Goal: Navigation & Orientation: Find specific page/section

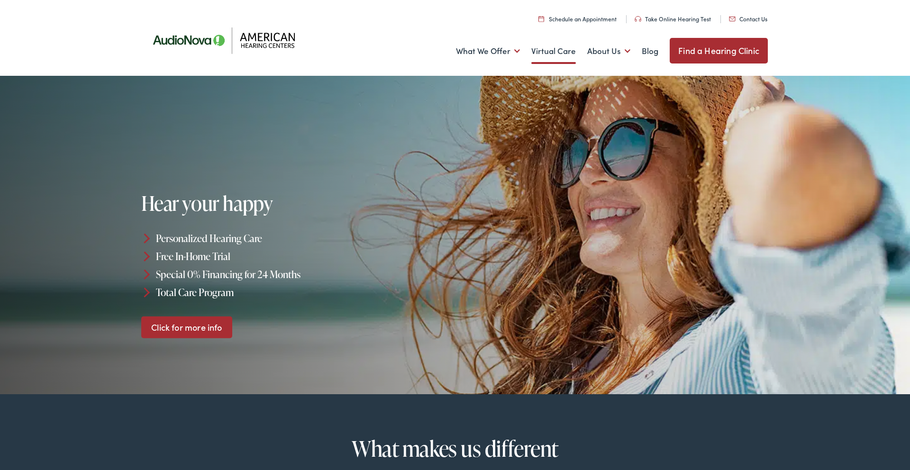
click at [551, 52] on link "Virtual Care" at bounding box center [553, 51] width 45 height 35
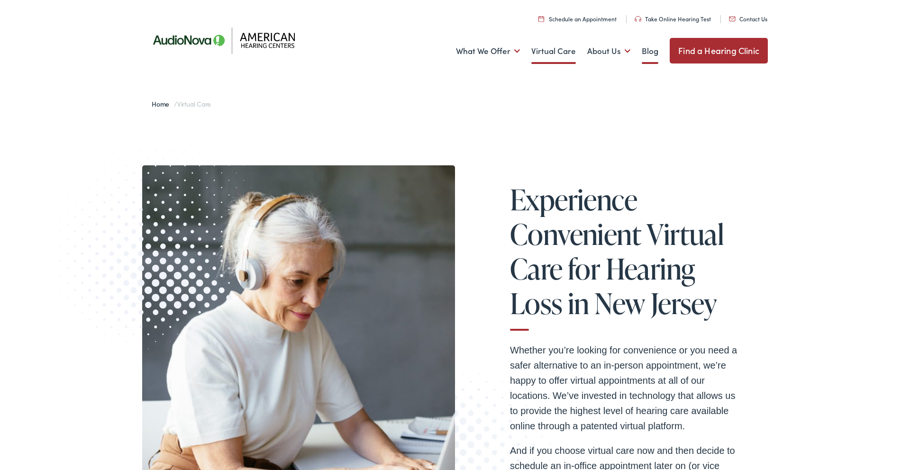
click at [649, 52] on link "Blog" at bounding box center [650, 51] width 17 height 35
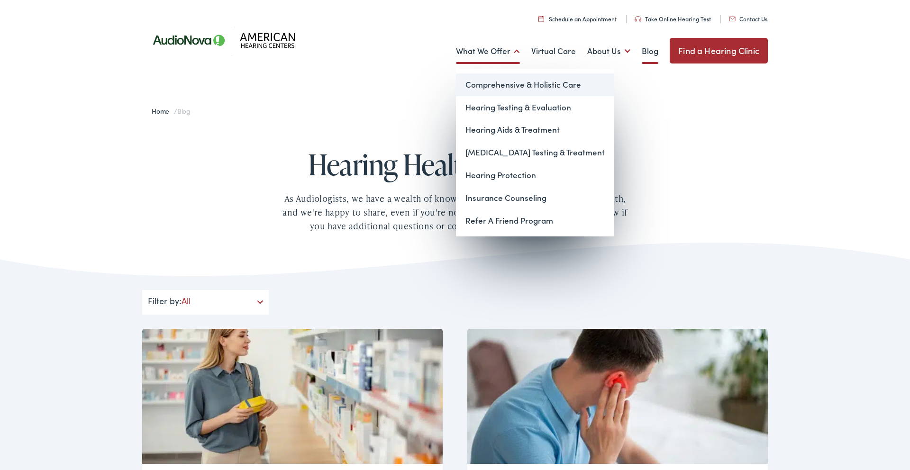
scroll to position [0, 0]
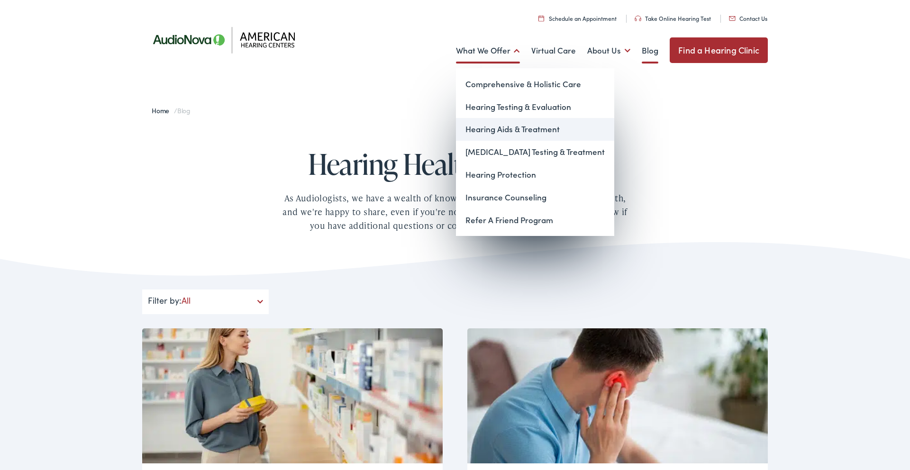
click at [498, 128] on link "Hearing Aids & Treatment" at bounding box center [535, 129] width 158 height 23
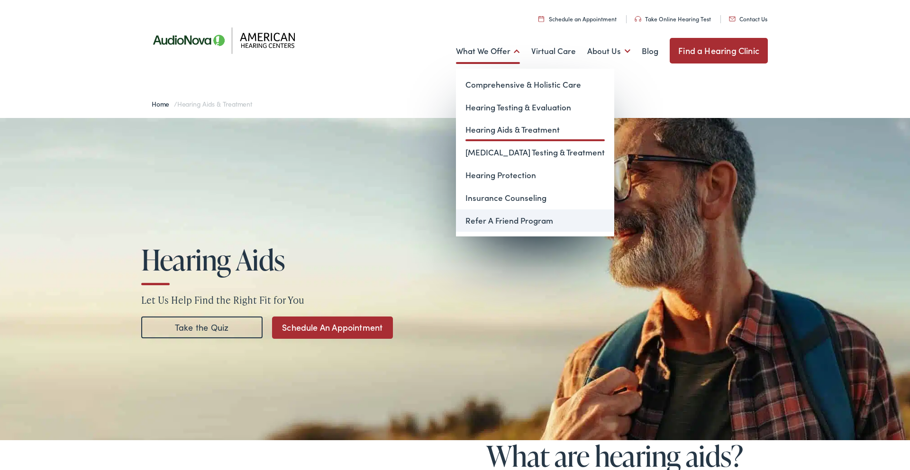
click at [486, 219] on link "Refer A Friend Program" at bounding box center [535, 221] width 158 height 23
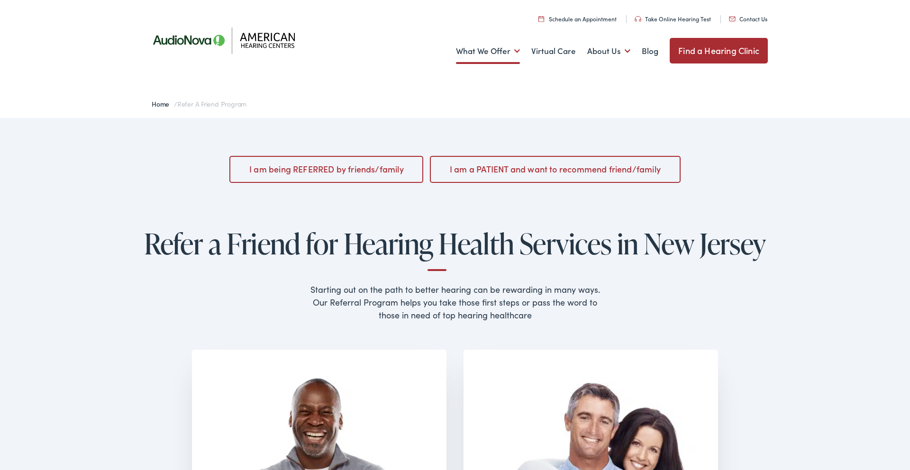
click at [735, 49] on link "Find a Hearing Clinic" at bounding box center [719, 51] width 98 height 26
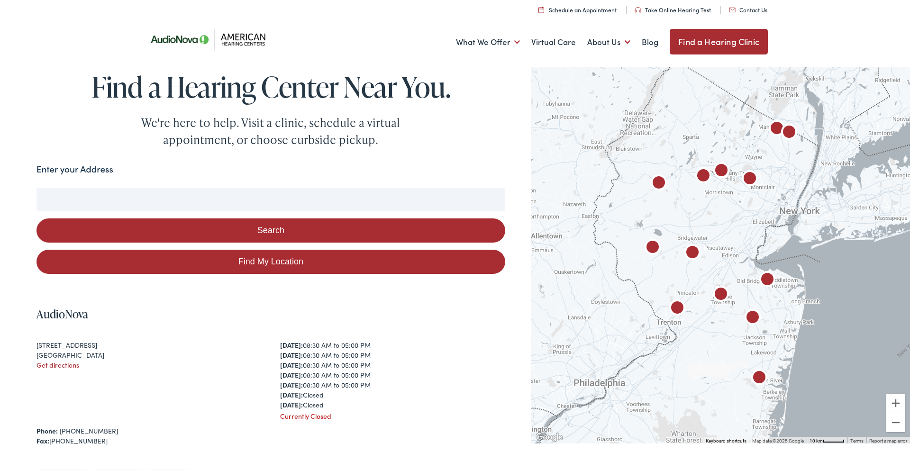
click at [582, 7] on link "Schedule an Appointment" at bounding box center [578, 10] width 78 height 8
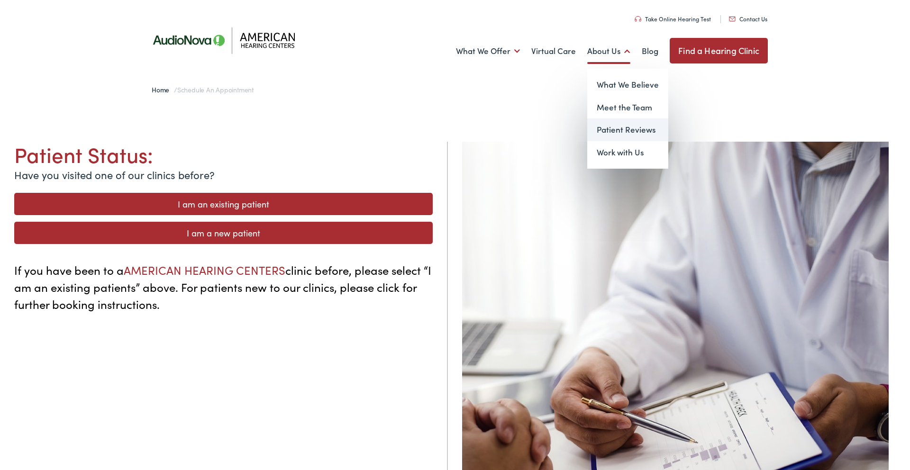
click at [611, 134] on link "Patient Reviews" at bounding box center [627, 130] width 81 height 23
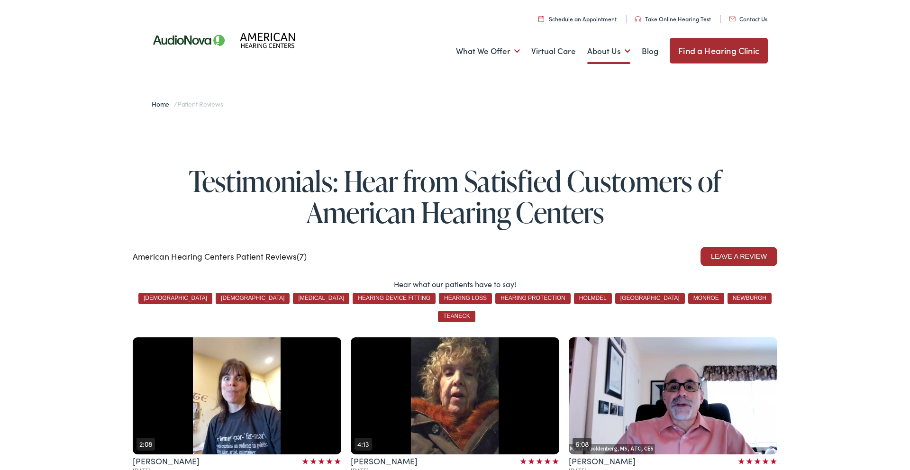
drag, startPoint x: 73, startPoint y: 98, endPoint x: 90, endPoint y: 69, distance: 33.6
drag, startPoint x: 431, startPoint y: 22, endPoint x: 290, endPoint y: 5, distance: 142.3
click at [430, 22] on ul "Schedule an Appointment Take Online Hearing Test Contact Us Find a Hearing Clin…" at bounding box center [458, 17] width 632 height 13
